Goal: Task Accomplishment & Management: Manage account settings

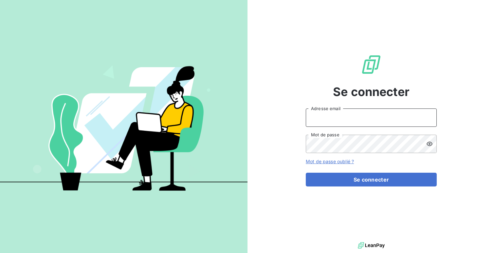
click at [322, 121] on input "Adresse email" at bounding box center [371, 117] width 131 height 18
type input "admin@tecnifibre"
click at [306, 172] on button "Se connecter" at bounding box center [371, 179] width 131 height 14
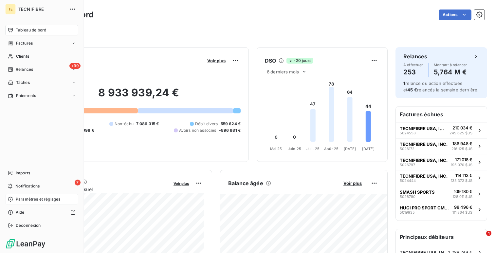
click at [27, 195] on div "Paramètres et réglages" at bounding box center [41, 199] width 73 height 10
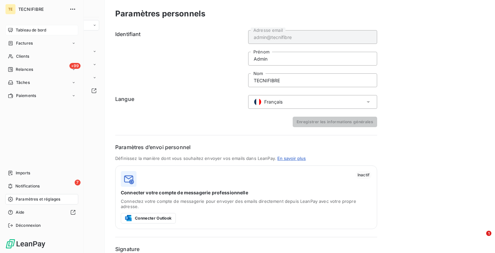
click at [19, 32] on span "Tableau de bord" at bounding box center [31, 30] width 30 height 6
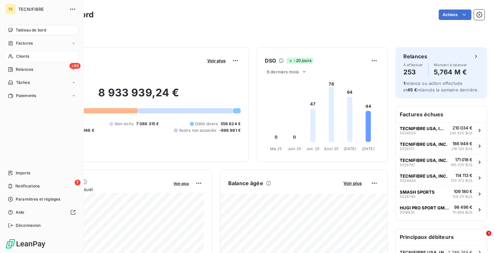
click at [23, 54] on span "Clients" at bounding box center [22, 56] width 13 height 6
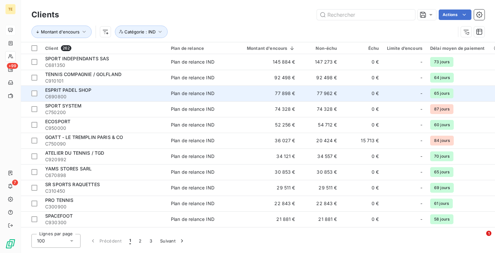
click at [217, 85] on td "Plan de relance IND" at bounding box center [201, 93] width 68 height 16
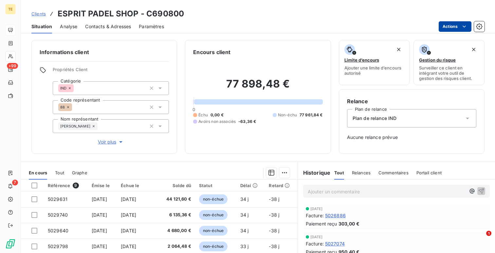
click at [460, 31] on html "TE +99 7 Clients ESPRIT PADEL SHOP - C690800 Situation Analyse Contacts & Adres…" at bounding box center [247, 126] width 495 height 253
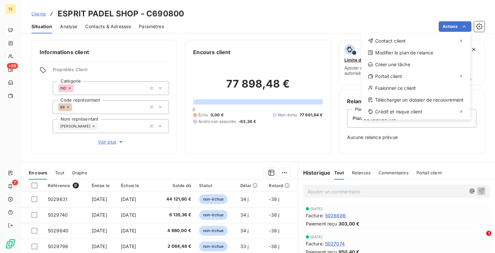
click at [13, 67] on html "TE +99 7 Clients ESPRIT PADEL SHOP - C690800 Situation Analyse Contacts & Adres…" at bounding box center [247, 126] width 495 height 253
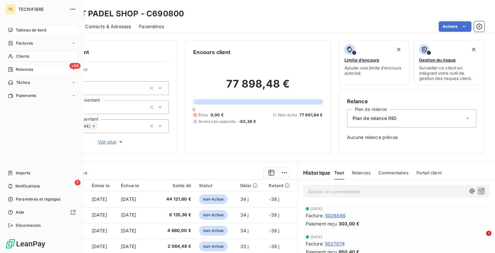
click at [25, 65] on div "+99 Relances" at bounding box center [41, 69] width 73 height 10
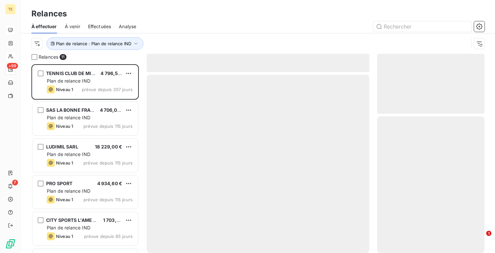
scroll to position [188, 107]
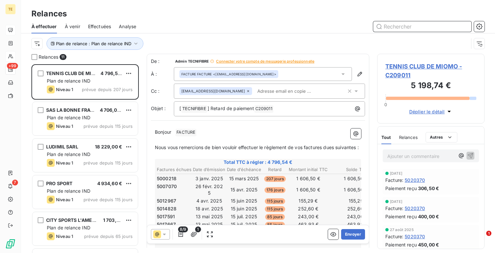
click at [103, 26] on span "Effectuées" at bounding box center [99, 26] width 23 height 7
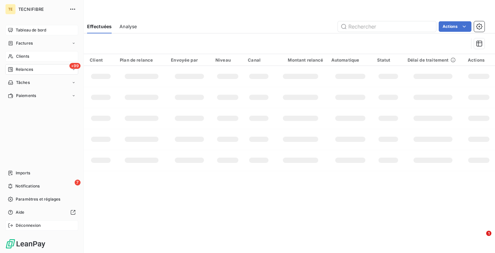
click at [21, 229] on div "Déconnexion" at bounding box center [41, 225] width 73 height 10
